Goal: Check status: Check status

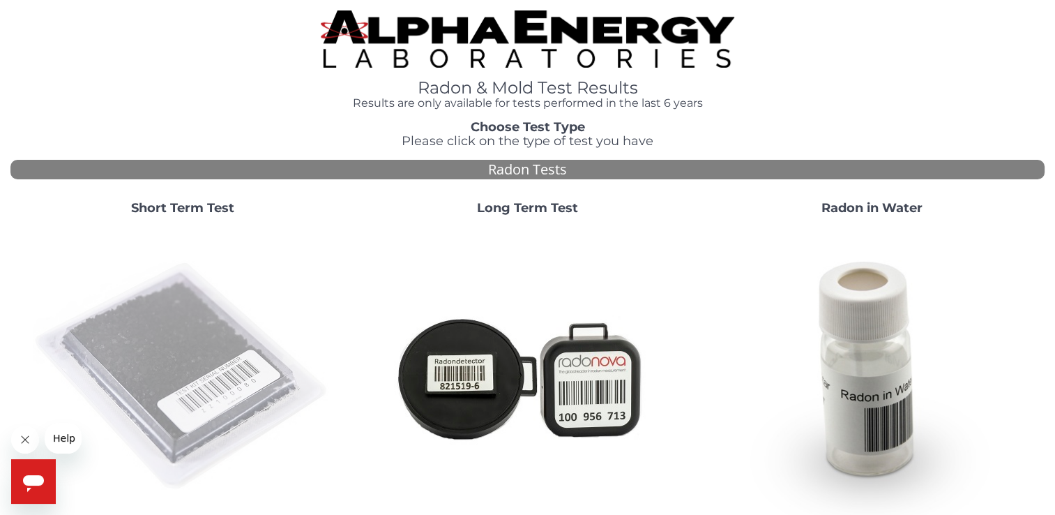
click at [185, 348] on img at bounding box center [183, 377] width 300 height 300
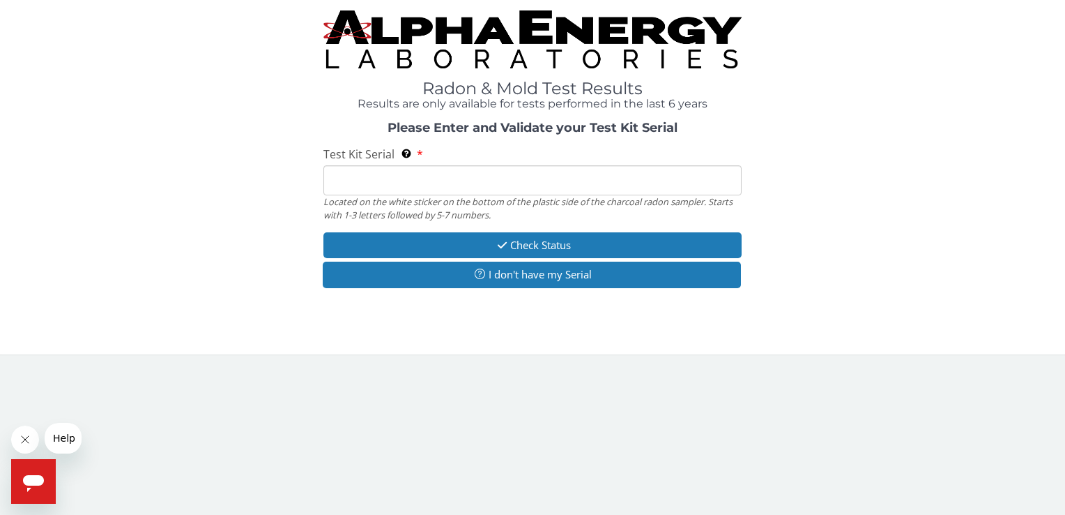
click at [463, 188] on input "Test Kit Serial Located on the white sticker on the bottom of the plastic side …" at bounding box center [532, 180] width 418 height 30
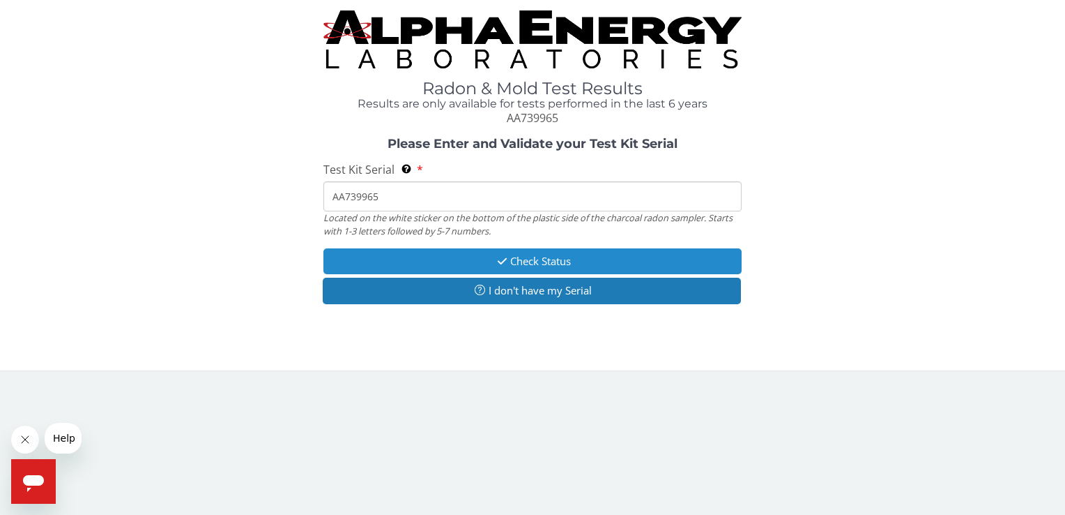
type input "AA739965"
click at [538, 263] on button "Check Status" at bounding box center [532, 261] width 418 height 26
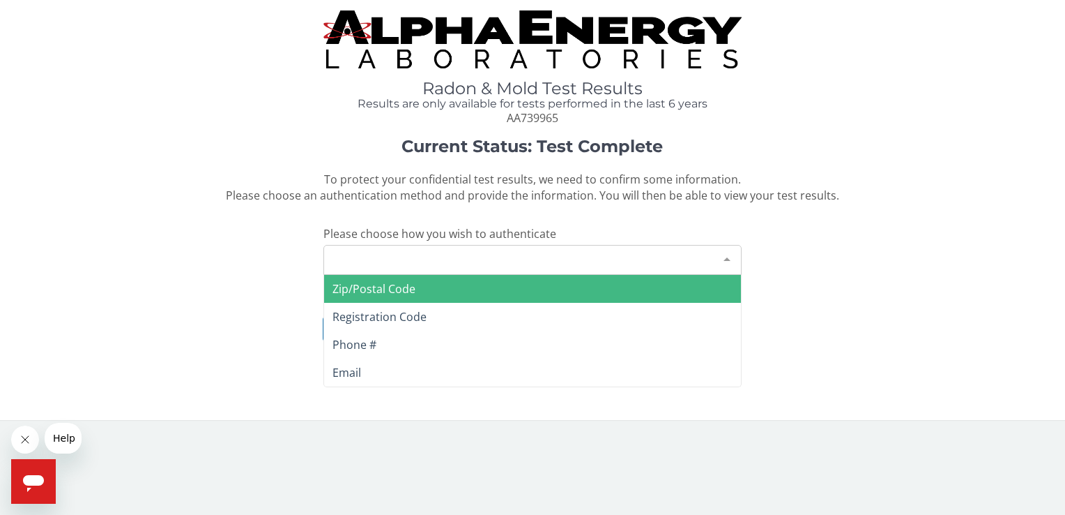
click at [488, 258] on div "Please make a selection" at bounding box center [532, 260] width 418 height 30
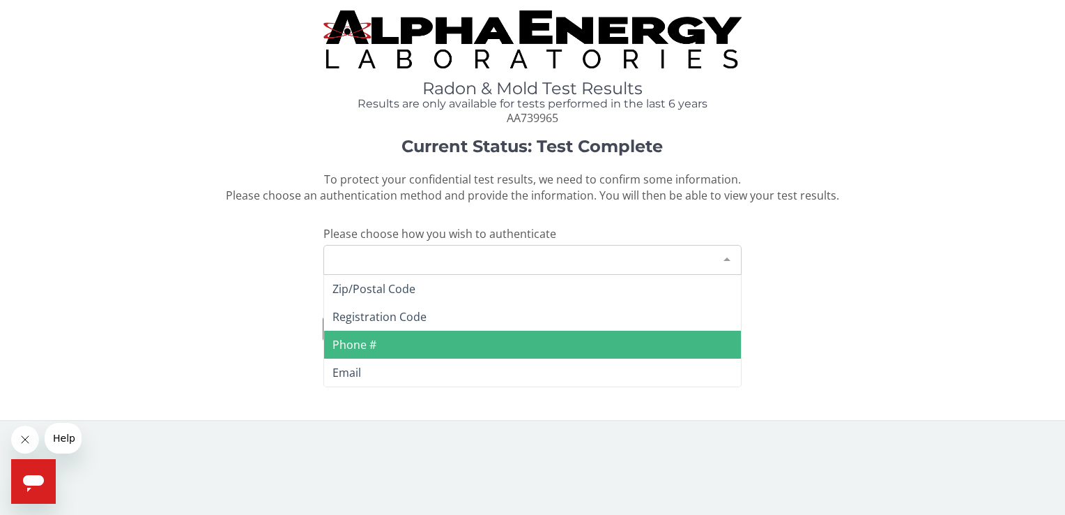
click at [379, 343] on span "Phone #" at bounding box center [532, 344] width 416 height 28
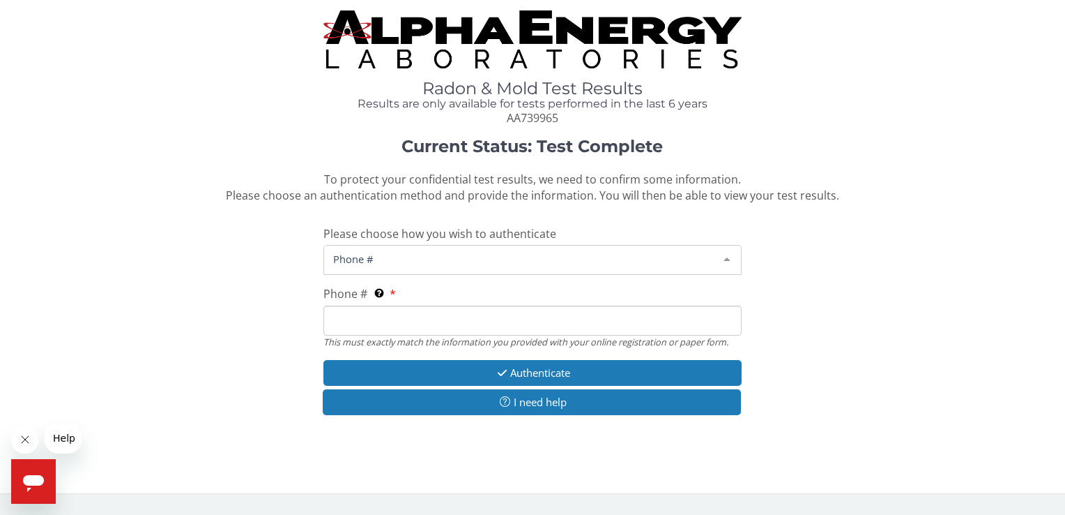
click at [393, 271] on div "Phone #" at bounding box center [532, 260] width 418 height 30
click at [393, 262] on span "Phone #" at bounding box center [521, 258] width 383 height 15
click at [414, 295] on div "Phone # This must exactly match the information you provided with your online r…" at bounding box center [532, 317] width 418 height 62
click at [443, 260] on span "Phone #" at bounding box center [521, 258] width 383 height 15
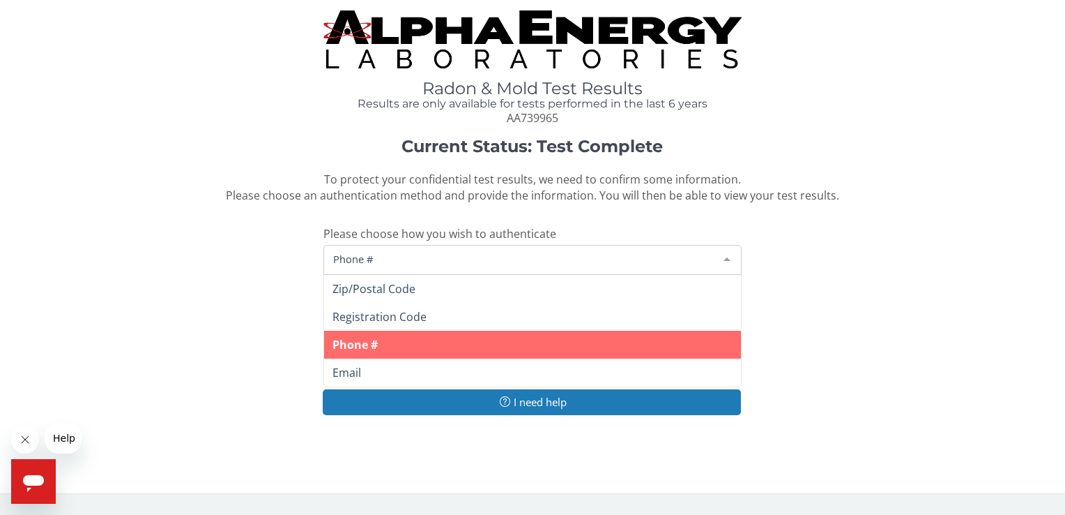
click at [360, 343] on span "Phone #" at bounding box center [355, 344] width 45 height 15
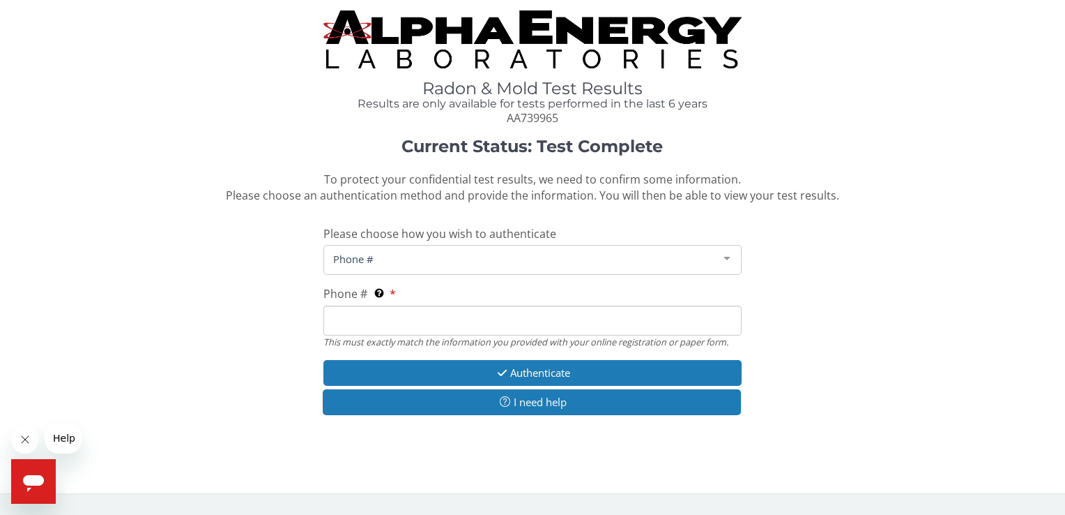
click at [386, 323] on input "Phone # This must exactly match the information you provided with your online r…" at bounding box center [532, 320] width 418 height 30
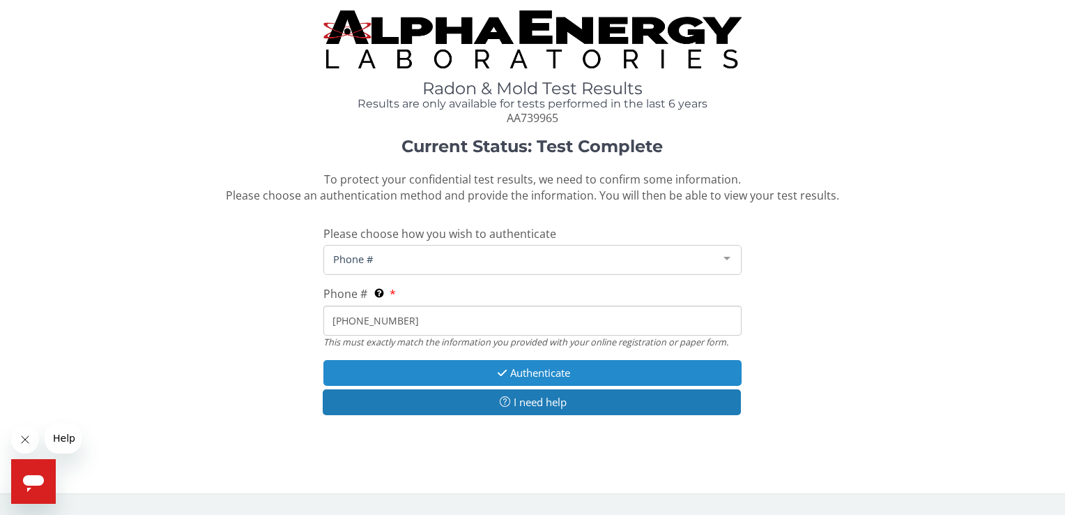
type input "[PHONE_NUMBER]"
click at [539, 381] on button "Authenticate" at bounding box center [532, 373] width 418 height 26
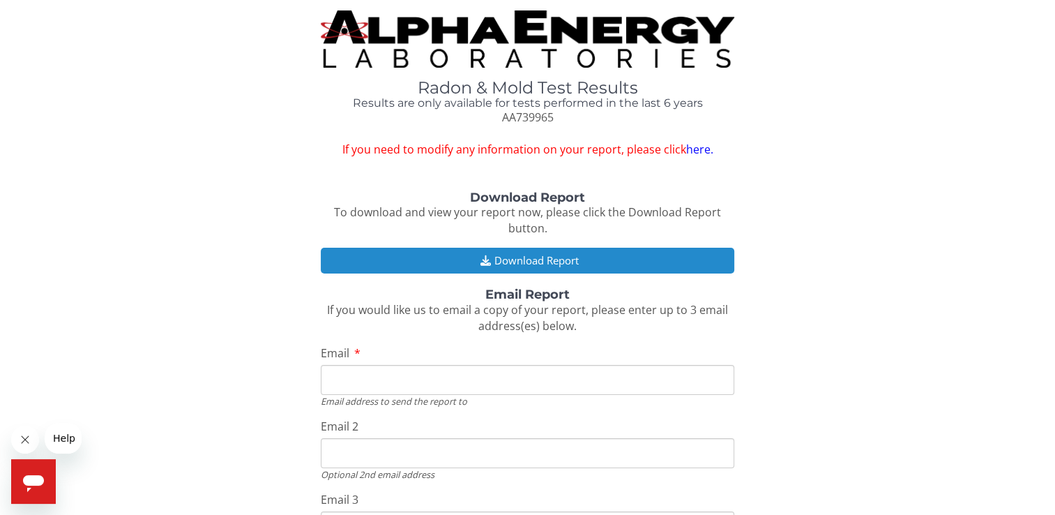
click at [528, 258] on button "Download Report" at bounding box center [527, 260] width 413 height 26
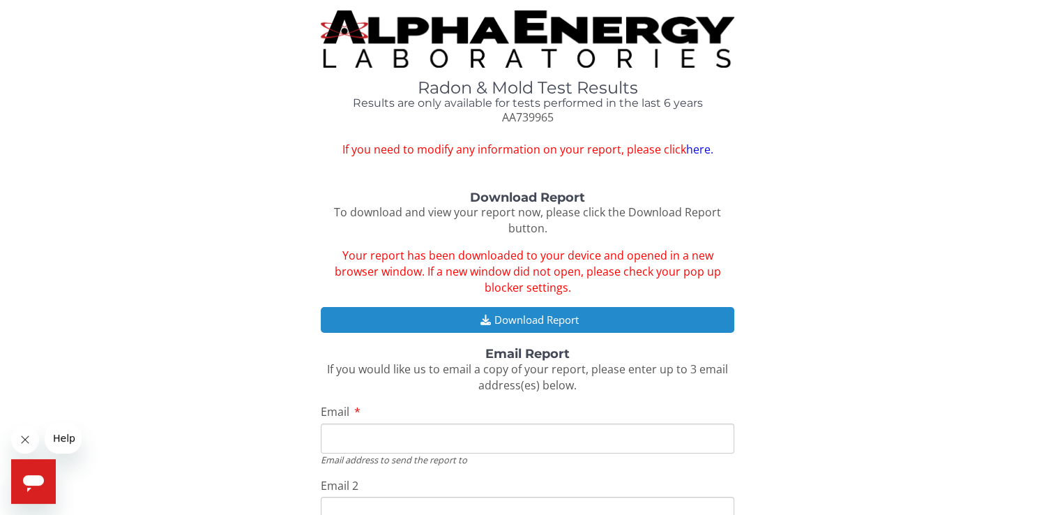
click at [531, 319] on button "Download Report" at bounding box center [527, 320] width 413 height 26
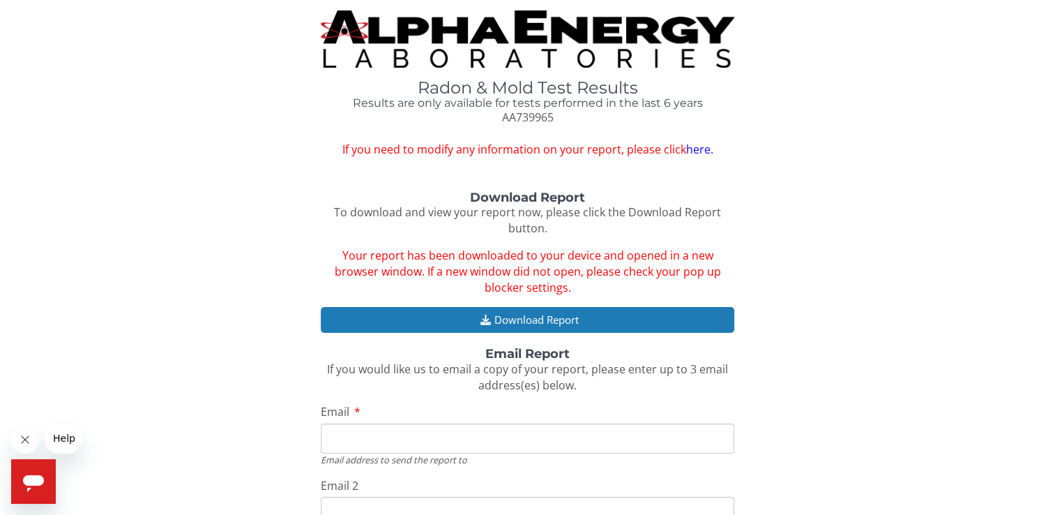
click at [371, 445] on input "Email" at bounding box center [527, 438] width 413 height 30
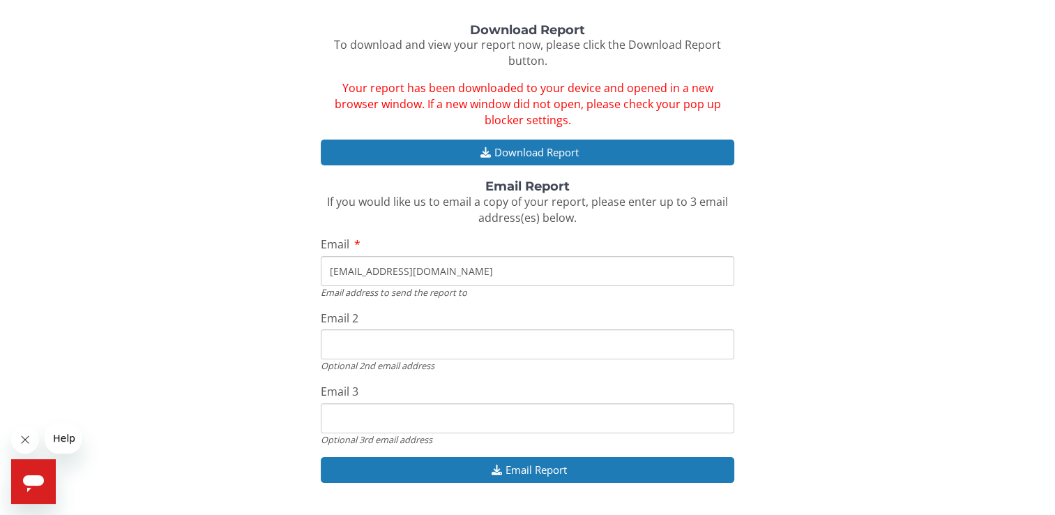
scroll to position [169, 0]
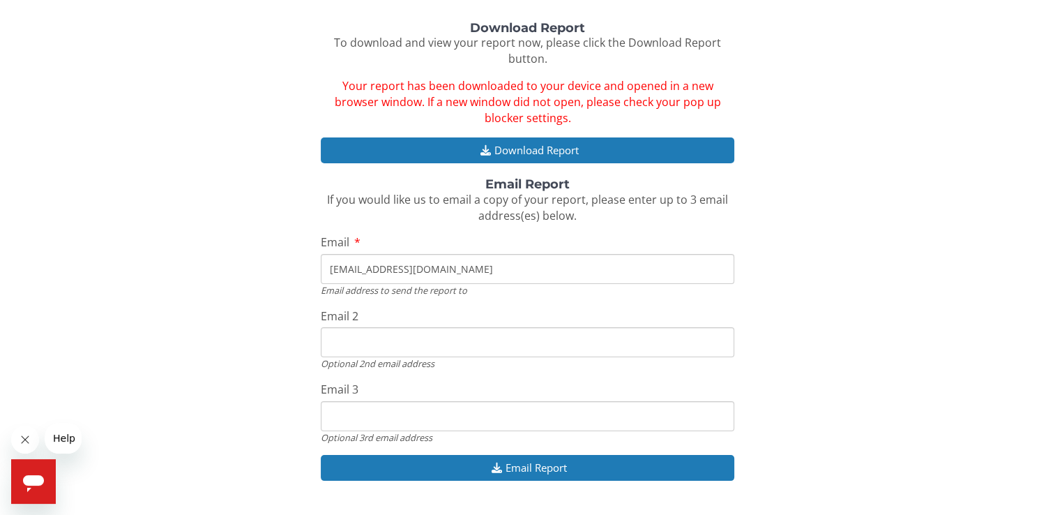
type input "[EMAIL_ADDRESS][DOMAIN_NAME]"
click at [383, 335] on input "Email 2" at bounding box center [527, 342] width 413 height 30
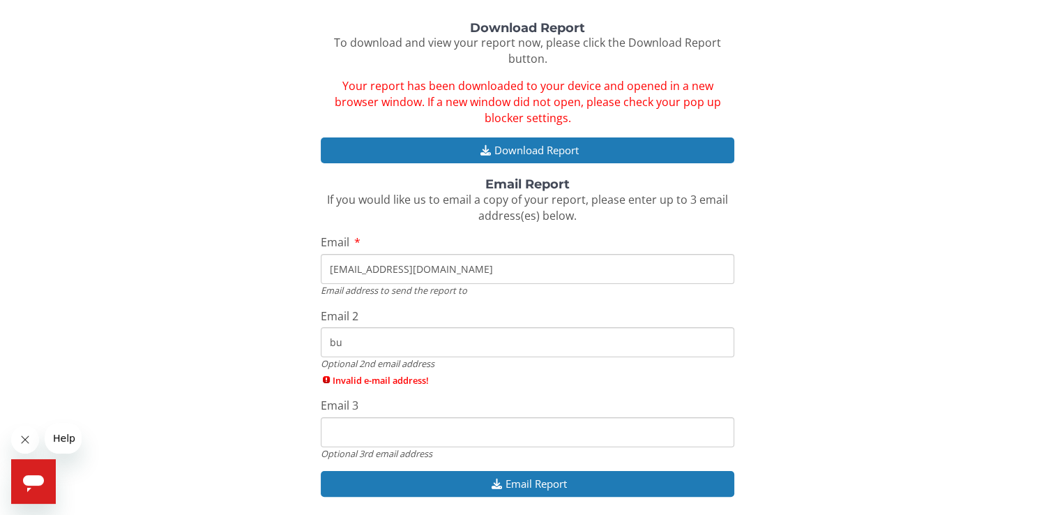
type input "b"
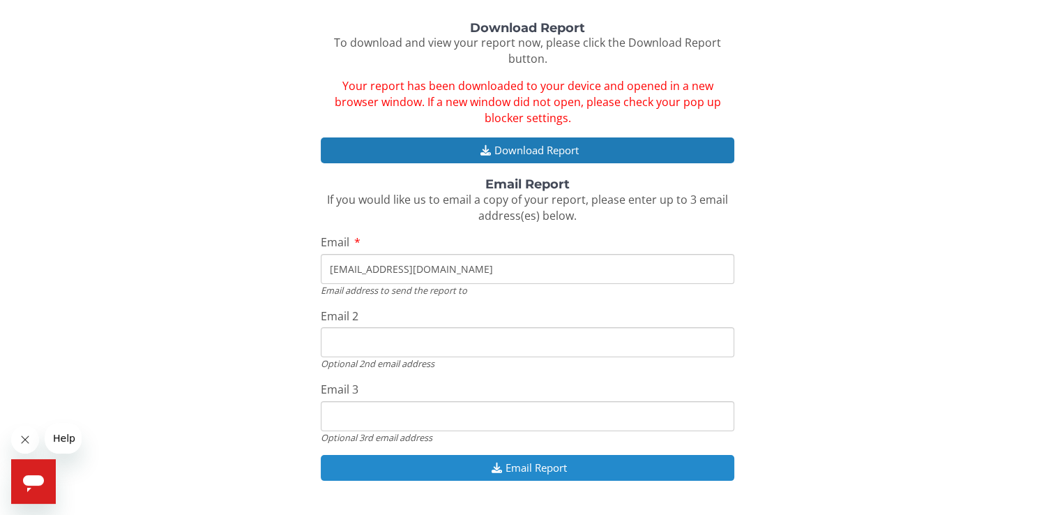
click at [533, 464] on button "Email Report" at bounding box center [527, 468] width 413 height 26
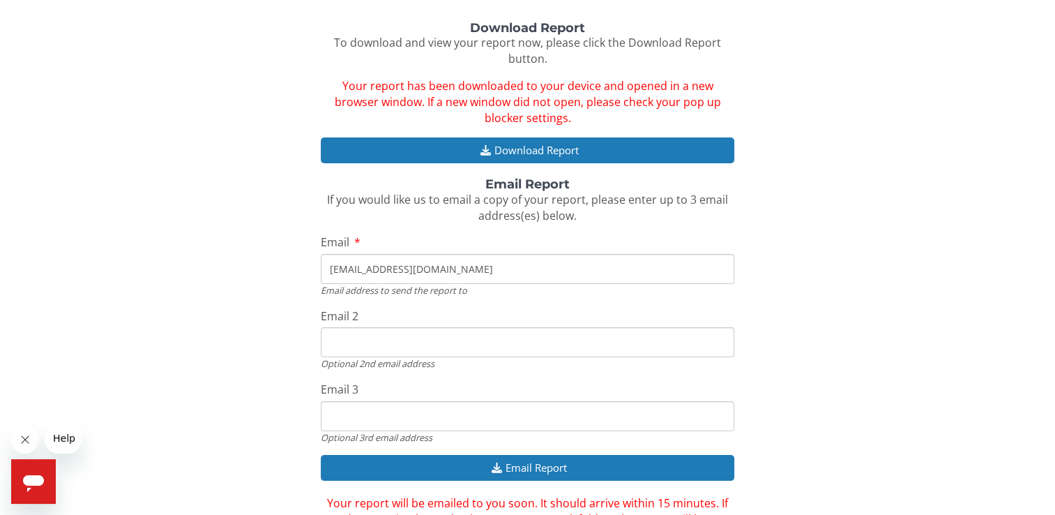
click at [27, 478] on icon "Open messaging window" at bounding box center [33, 483] width 21 height 17
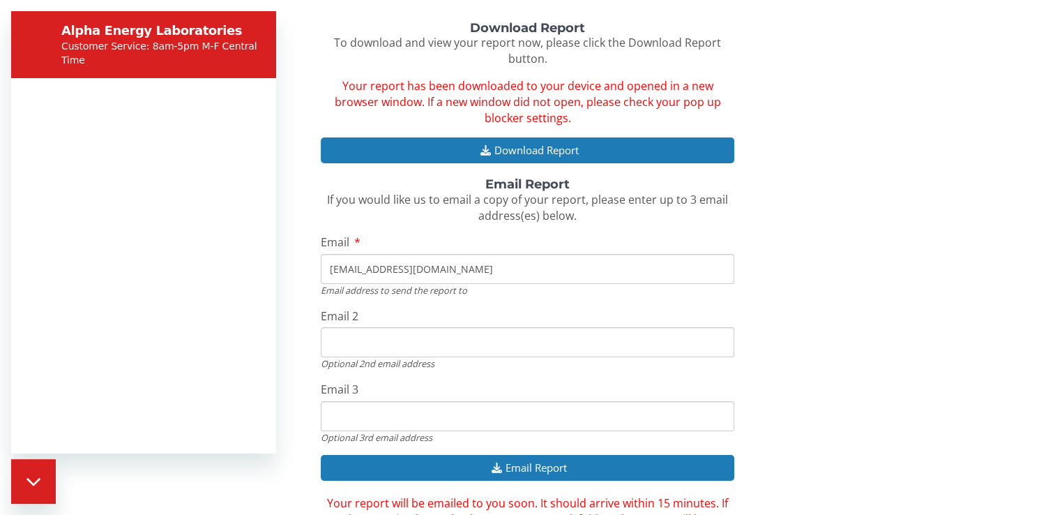
scroll to position [0, 0]
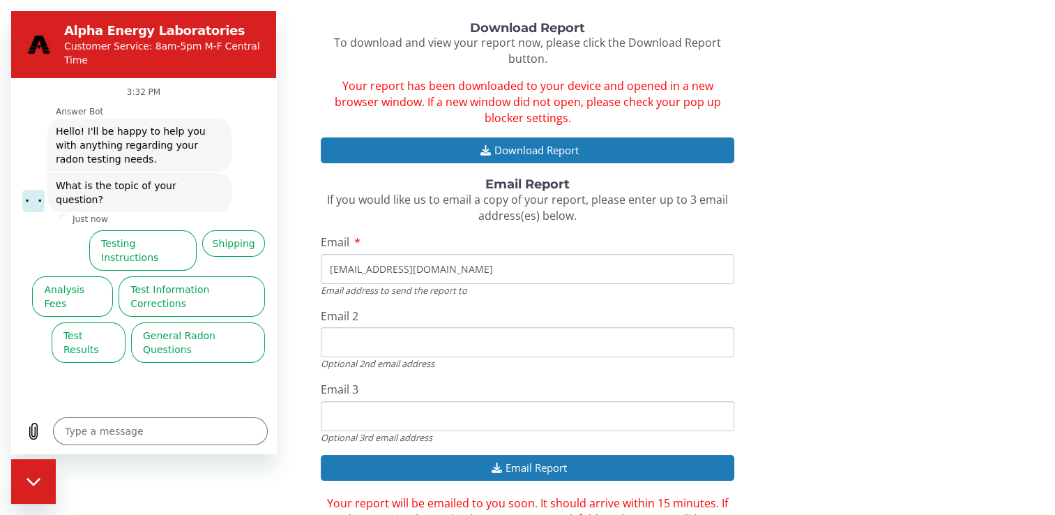
click at [289, 243] on div "Download Report To download and view your report now, please click the Download…" at bounding box center [527, 282] width 1034 height 521
click at [895, 224] on div "Download Report To download and view your report now, please click the Download…" at bounding box center [527, 282] width 1034 height 521
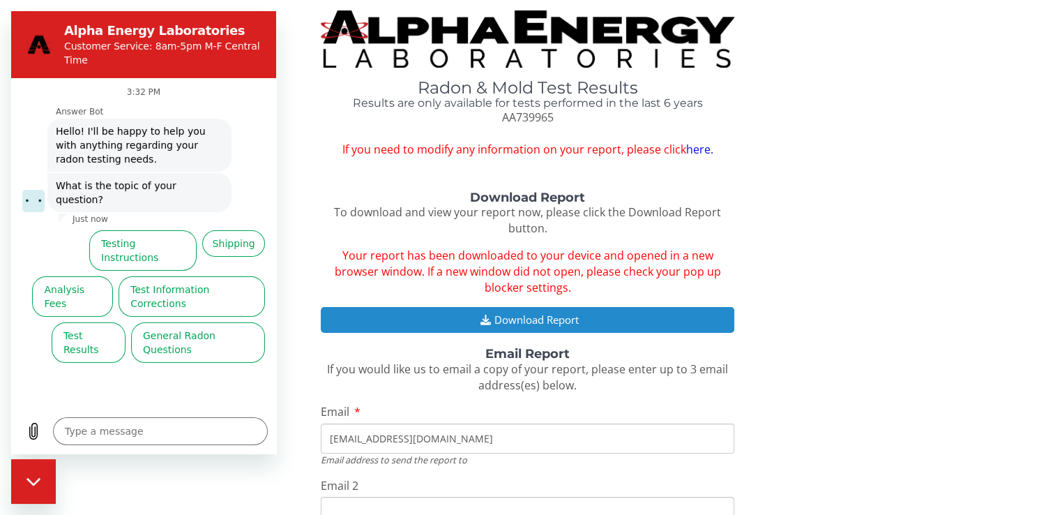
click at [539, 319] on button "Download Report" at bounding box center [527, 320] width 413 height 26
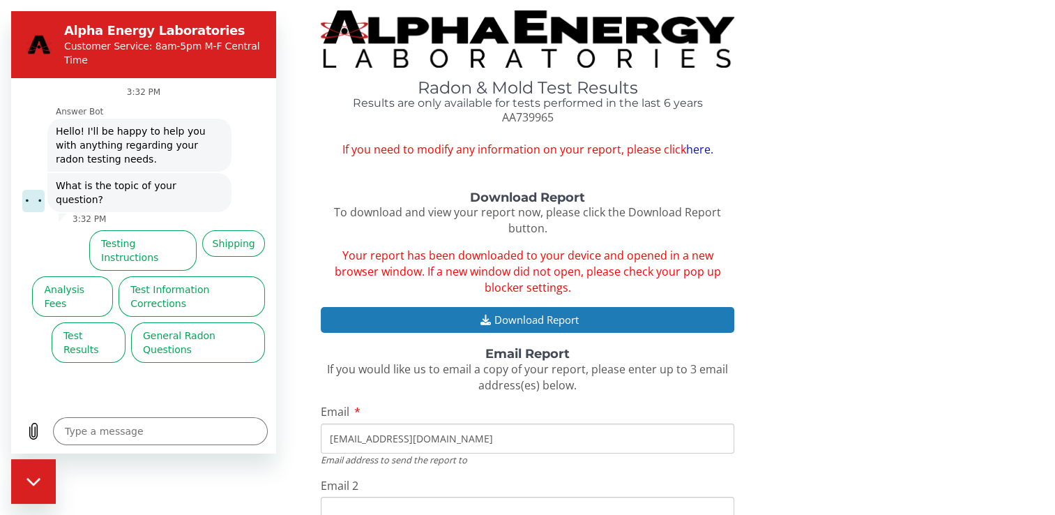
click at [883, 158] on div "Radon & Mold Test Results Results are only available for tests performed in the…" at bounding box center [527, 370] width 1034 height 721
type textarea "x"
